Goal: Information Seeking & Learning: Learn about a topic

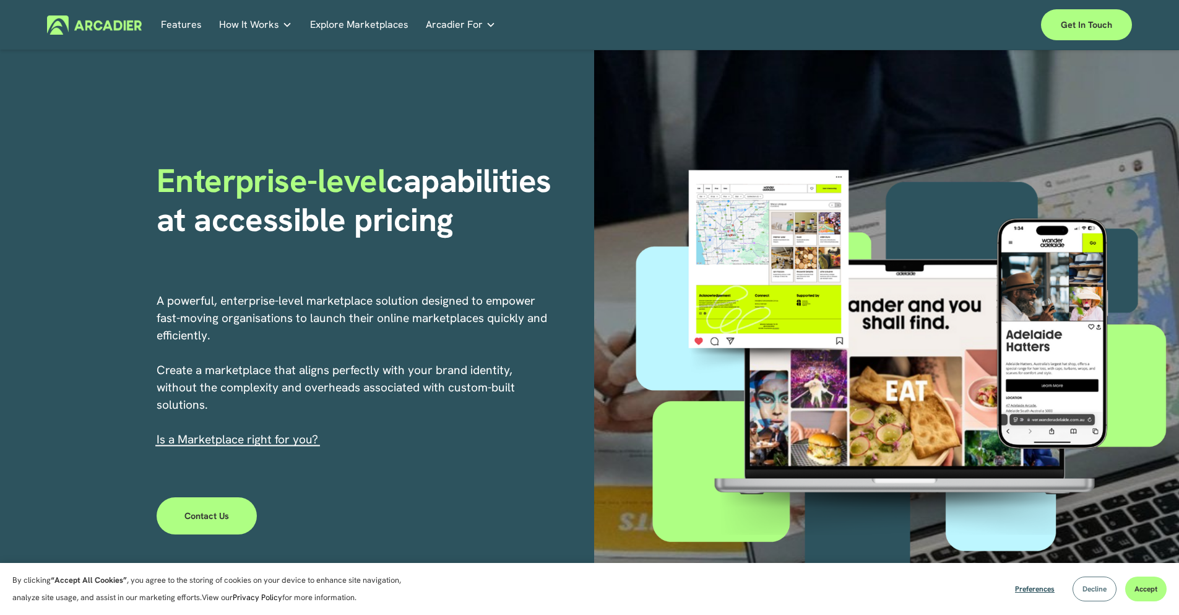
click at [1094, 588] on span "Decline" at bounding box center [1095, 589] width 24 height 10
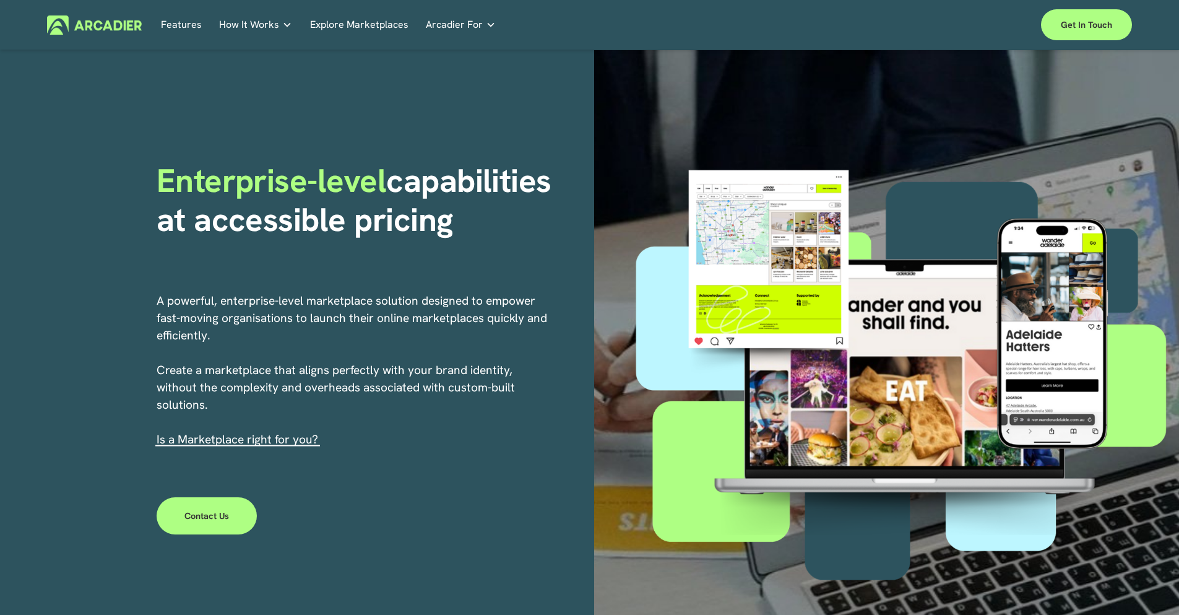
click at [0, 0] on link "Retail Marketplaces Whatever you are offering to your customer, we bring it all…" at bounding box center [0, 0] width 0 height 0
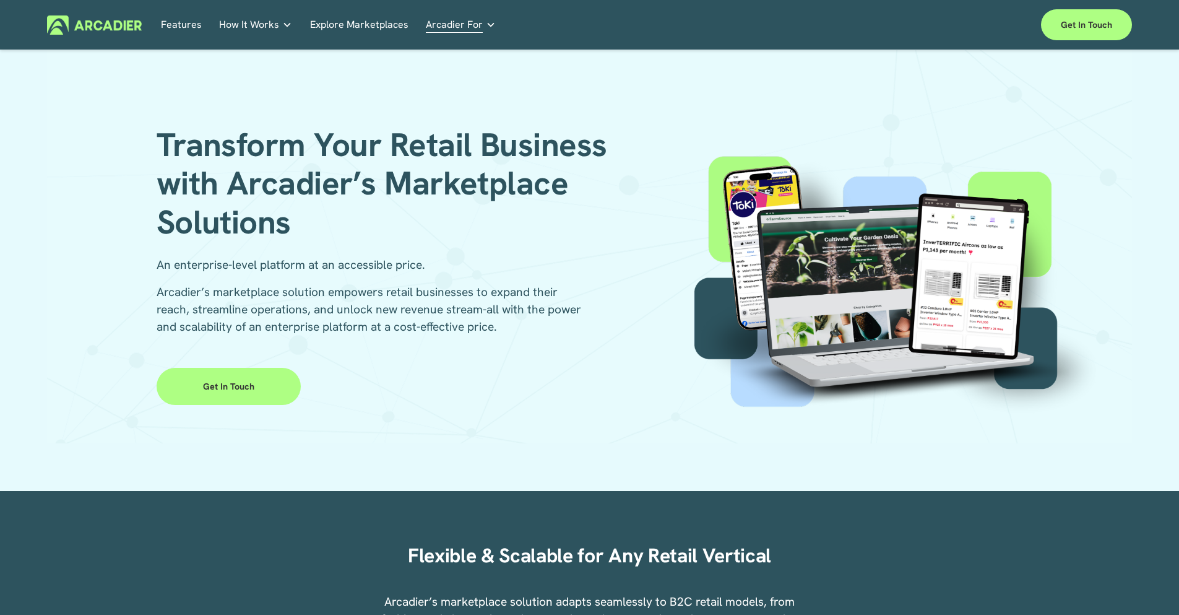
click at [210, 397] on link "Get in Touch" at bounding box center [229, 386] width 144 height 37
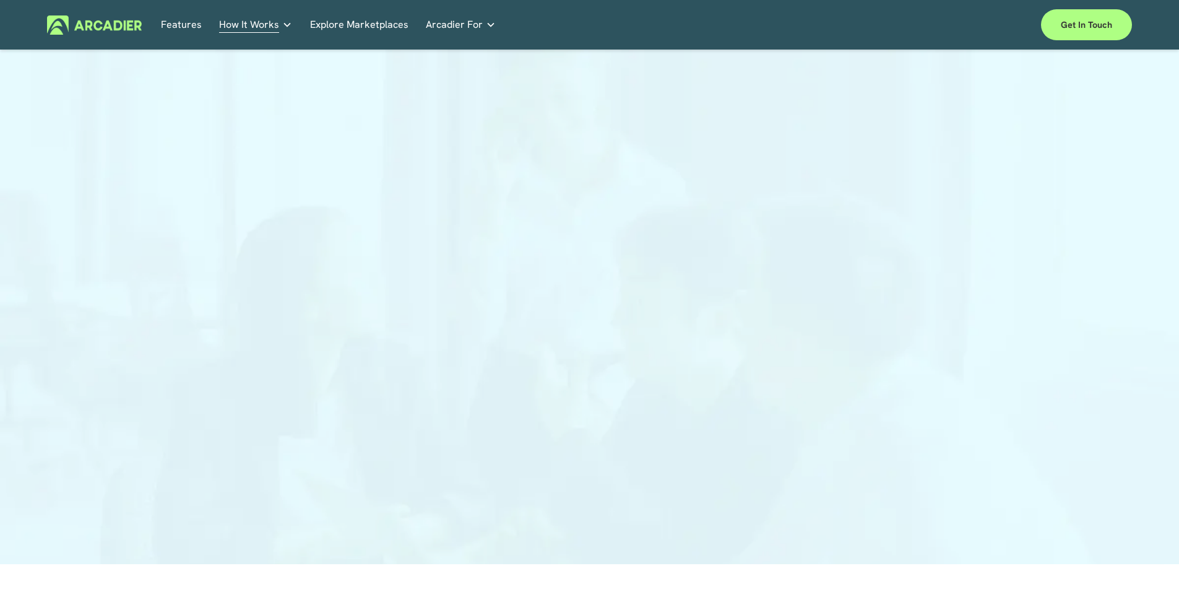
click at [168, 27] on link "Features" at bounding box center [181, 24] width 41 height 19
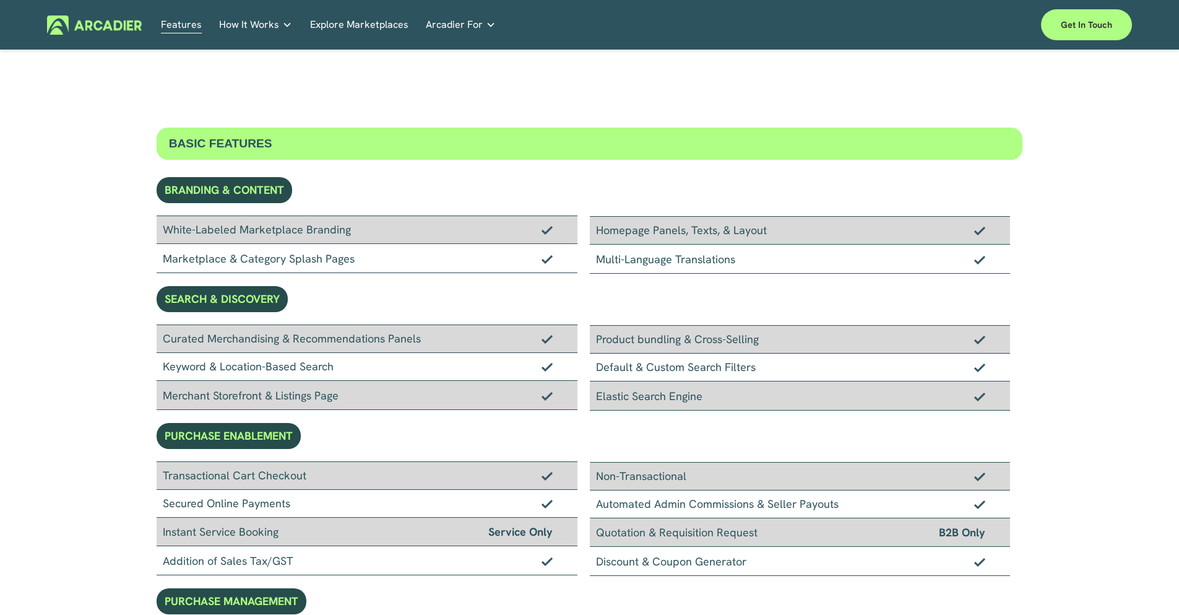
click at [118, 29] on img at bounding box center [94, 24] width 95 height 19
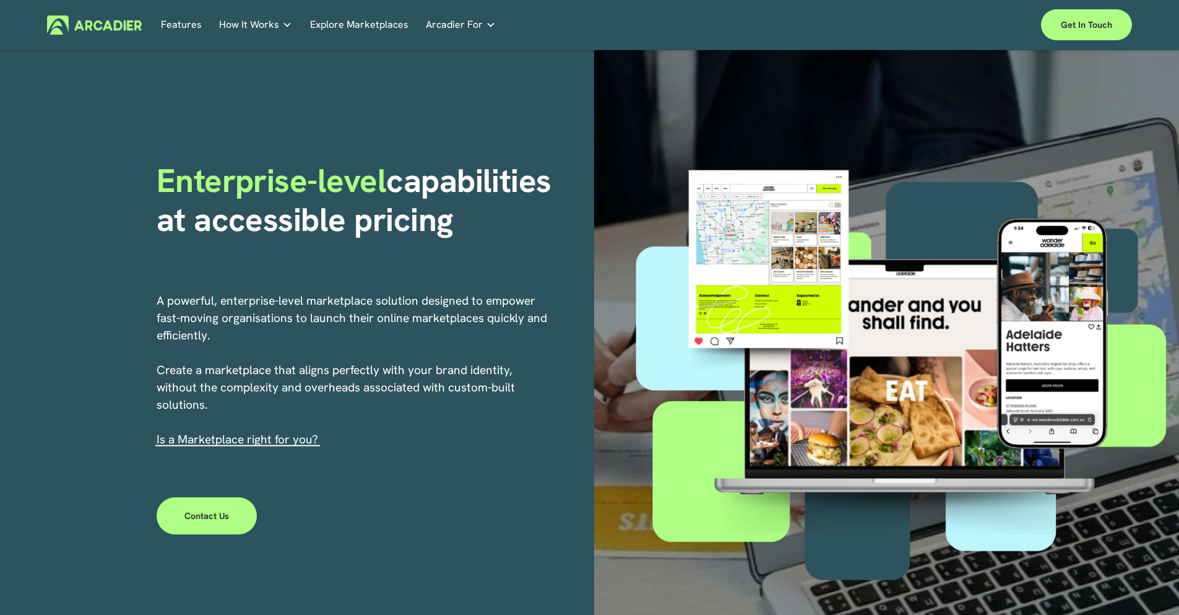
drag, startPoint x: 1177, startPoint y: 59, endPoint x: 1170, endPoint y: 137, distance: 77.7
click at [1170, 137] on div "Enterprise-level capabilities at accessible pricing A powerful, enterprise-leve…" at bounding box center [589, 366] width 1179 height 633
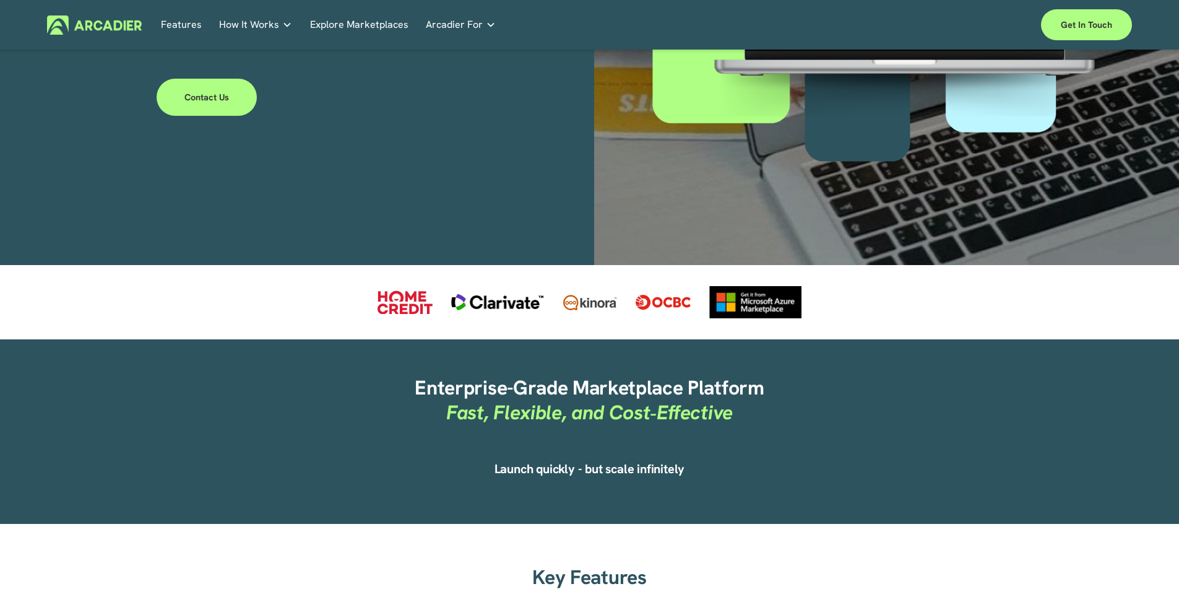
scroll to position [243, 0]
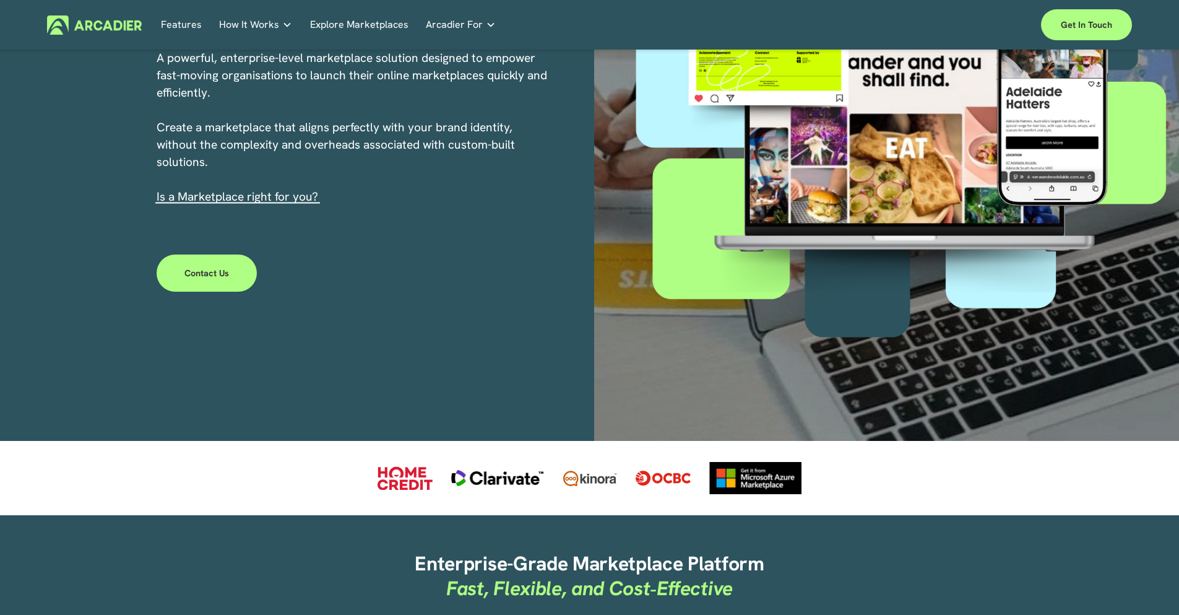
click at [0, 0] on link "Automotive Associations We power automotive association member services seamles…" at bounding box center [0, 0] width 0 height 0
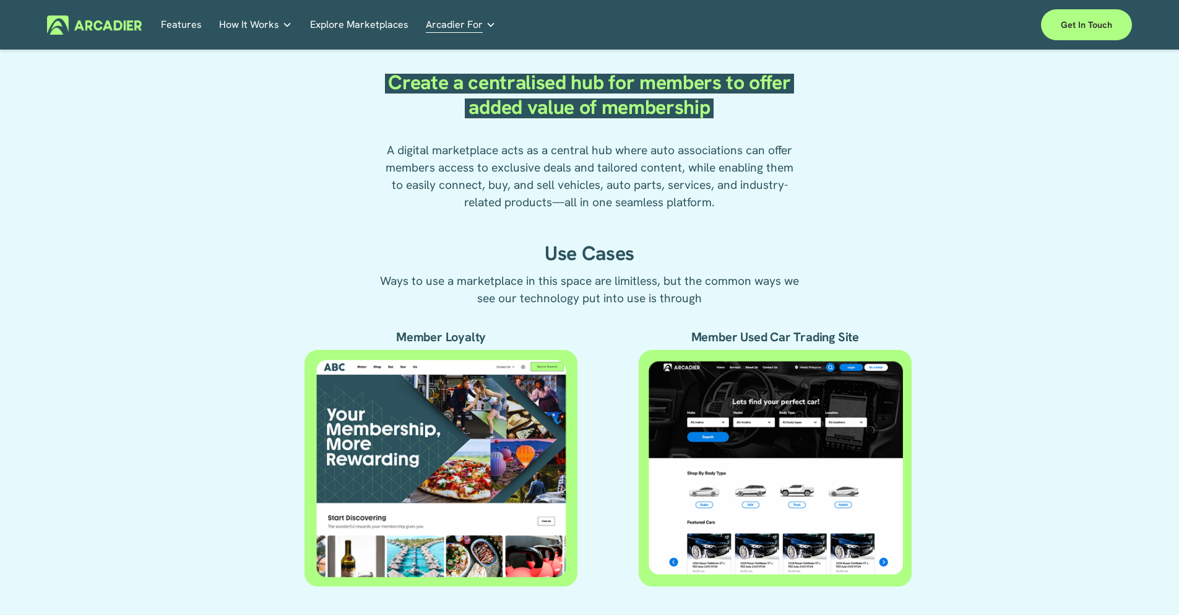
scroll to position [360, 0]
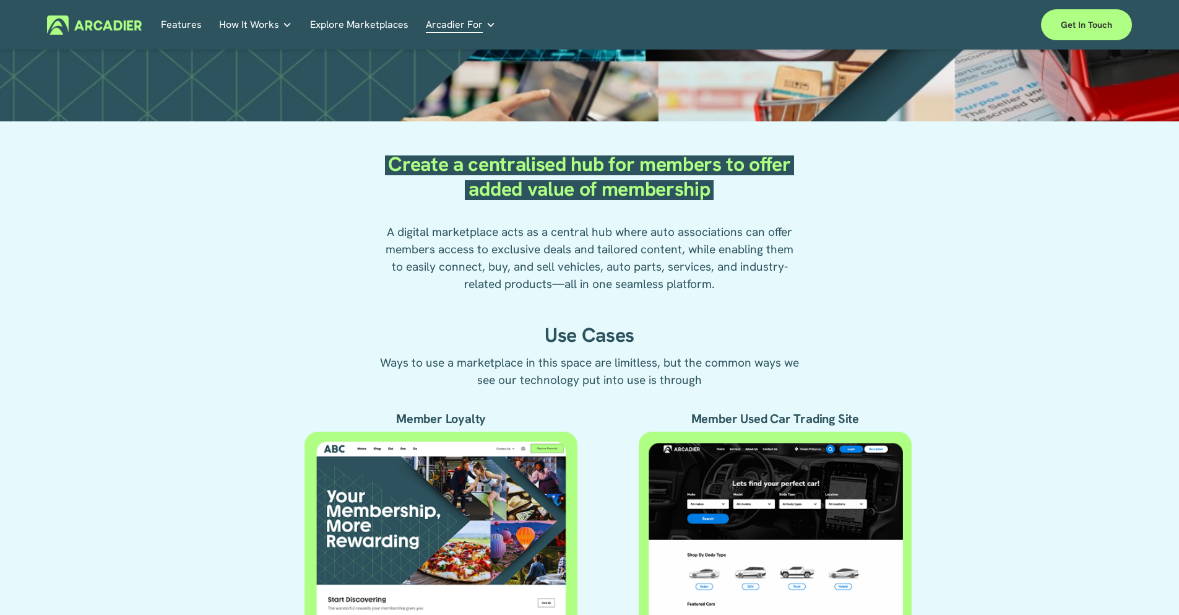
drag, startPoint x: 1172, startPoint y: 88, endPoint x: 1172, endPoint y: 80, distance: 7.4
